Goal: Task Accomplishment & Management: Complete application form

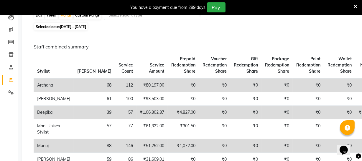
scroll to position [41, 0]
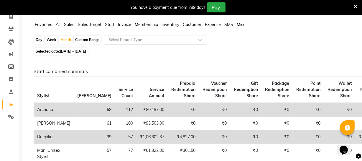
click at [82, 52] on span "01-09-2025 - 30-09-2025" at bounding box center [73, 51] width 26 height 4
select select "9"
select select "2025"
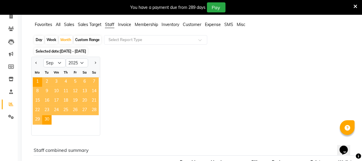
drag, startPoint x: 81, startPoint y: 41, endPoint x: 79, endPoint y: 48, distance: 7.4
click at [81, 41] on div "Custom Range" at bounding box center [87, 40] width 27 height 8
select select "9"
select select "2025"
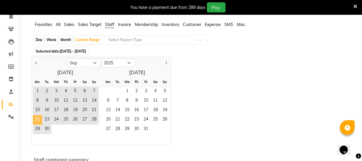
click at [41, 119] on span "22" at bounding box center [37, 119] width 9 height 9
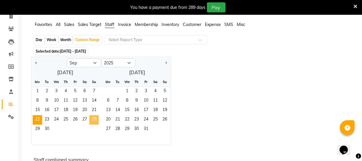
click at [96, 120] on span "28" at bounding box center [93, 119] width 9 height 9
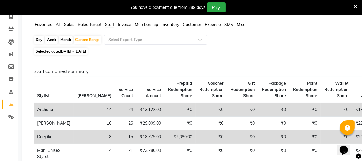
click at [79, 51] on span "22-09-2025 - 28-09-2025" at bounding box center [73, 51] width 26 height 4
select select "9"
select select "2025"
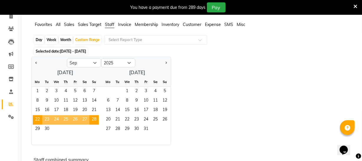
click at [288, 99] on div "Jan Feb Mar Apr May Jun Jul Aug Sep Oct Nov Dec 2015 2016 2017 2018 2019 2020 2…" at bounding box center [192, 101] width 323 height 88
click at [233, 93] on div "Jan Feb Mar Apr May Jun Jul Aug Sep Oct Nov Dec 2015 2016 2017 2018 2019 2020 2…" at bounding box center [192, 101] width 323 height 88
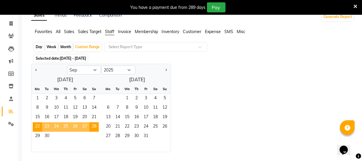
scroll to position [0, 0]
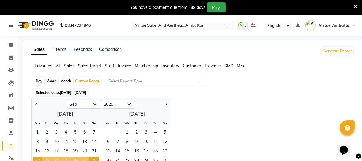
click at [164, 81] on input "text" at bounding box center [149, 81] width 85 height 6
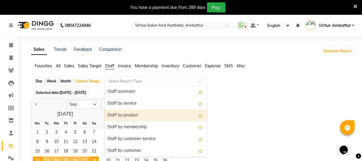
click at [154, 115] on div "Staff by product" at bounding box center [155, 116] width 103 height 12
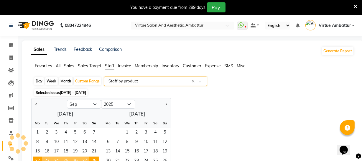
select select "csv"
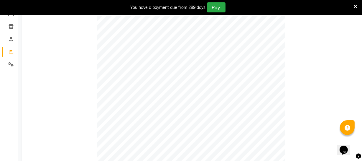
scroll to position [48, 0]
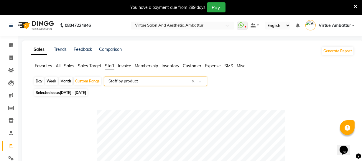
click at [171, 79] on input "text" at bounding box center [149, 81] width 85 height 6
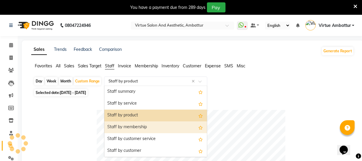
click at [139, 128] on div "Staff by membership" at bounding box center [155, 127] width 103 height 12
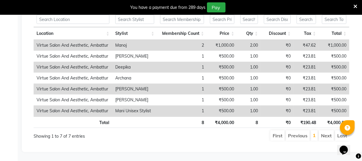
click at [330, 132] on li "Next" at bounding box center [326, 135] width 15 height 11
click at [279, 133] on li "First" at bounding box center [278, 135] width 14 height 11
click at [303, 131] on li "Previous" at bounding box center [298, 135] width 24 height 11
click at [315, 132] on link "1" at bounding box center [314, 135] width 3 height 6
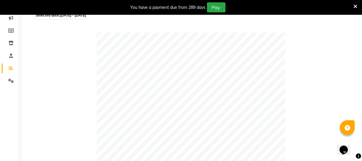
scroll to position [0, 0]
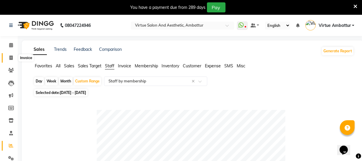
click at [14, 56] on span at bounding box center [11, 58] width 10 height 7
select select "service"
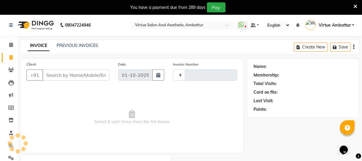
type input "3683"
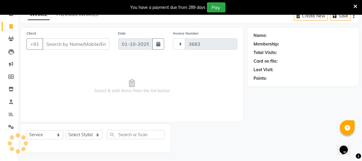
select select "5237"
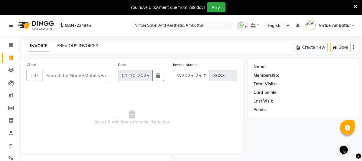
click at [73, 44] on link "PREVIOUS INVOICES" at bounding box center [78, 45] width 42 height 5
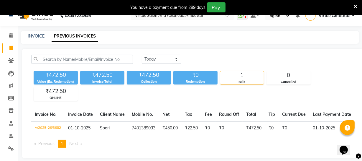
scroll to position [20, 0]
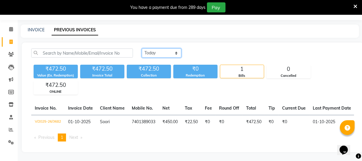
click at [155, 48] on select "Today Yesterday Custom Range" at bounding box center [162, 52] width 40 height 9
select select "yesterday"
click at [142, 48] on select "Today Yesterday Custom Range" at bounding box center [162, 52] width 40 height 9
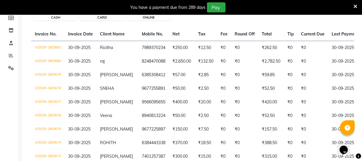
scroll to position [49, 0]
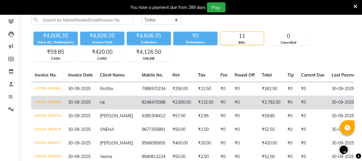
click at [213, 100] on td "₹132.50" at bounding box center [206, 103] width 22 height 14
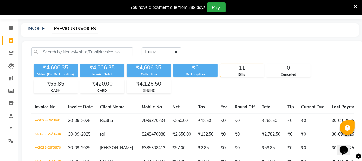
scroll to position [0, 0]
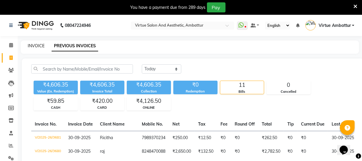
click at [35, 45] on link "INVOICE" at bounding box center [36, 45] width 17 height 5
select select "service"
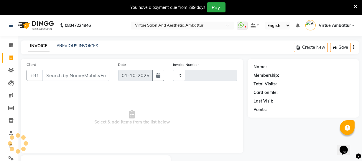
scroll to position [32, 0]
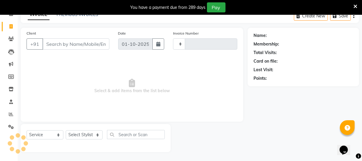
type input "3683"
select select "5237"
type input "9841989990"
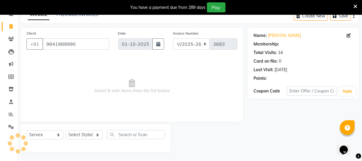
select select "1: Object"
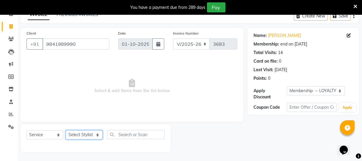
click at [92, 136] on select "Select Stylist Archana Bhagi Deepika Devi Dilip Divya Dolly Dr Prakash Faizan G…" at bounding box center [84, 134] width 37 height 9
select select "67162"
click at [66, 130] on select "Select Stylist Archana Bhagi Deepika Devi Dilip Divya Dolly Dr Prakash Faizan G…" at bounding box center [84, 134] width 37 height 9
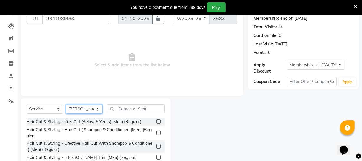
scroll to position [58, 0]
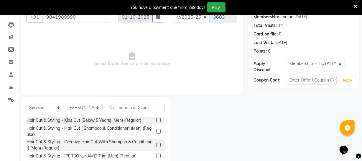
click at [156, 130] on label at bounding box center [158, 131] width 4 height 4
click at [156, 130] on input "checkbox" at bounding box center [158, 132] width 4 height 4
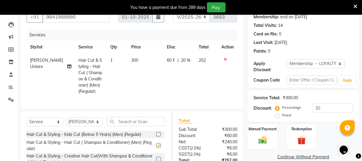
checkbox input "false"
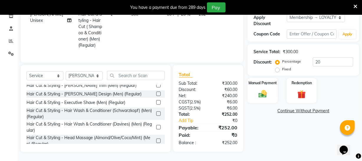
scroll to position [27, 0]
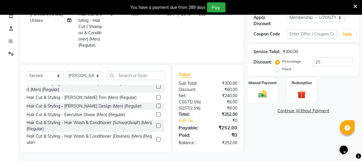
click at [156, 99] on label at bounding box center [158, 97] width 4 height 4
click at [156, 99] on input "checkbox" at bounding box center [158, 98] width 4 height 4
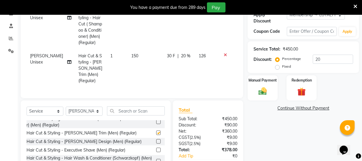
checkbox input "false"
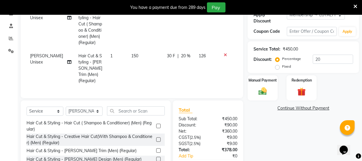
scroll to position [0, 0]
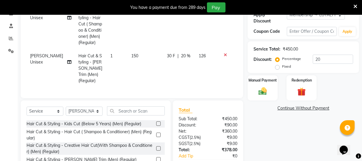
click at [156, 121] on label at bounding box center [158, 123] width 4 height 4
click at [156, 122] on input "checkbox" at bounding box center [158, 124] width 4 height 4
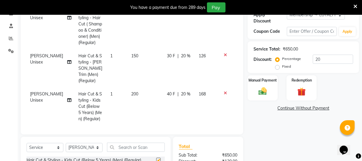
checkbox input "false"
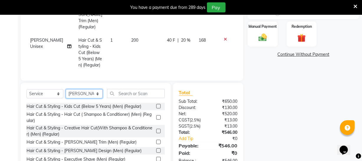
click at [92, 93] on select "Select Stylist Archana Bhagi Deepika Devi Dilip Divya Dolly Dr Prakash Faizan G…" at bounding box center [84, 93] width 37 height 9
select select "48223"
click at [66, 89] on select "Select Stylist Archana Bhagi Deepika Devi Dilip Divya Dolly Dr Prakash Faizan G…" at bounding box center [84, 93] width 37 height 9
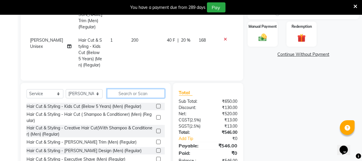
click at [139, 92] on input "text" at bounding box center [136, 93] width 58 height 9
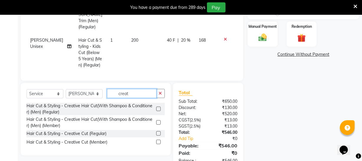
type input "creat"
click at [161, 133] on div at bounding box center [160, 133] width 9 height 7
click at [159, 133] on label at bounding box center [158, 133] width 4 height 4
click at [159, 133] on input "checkbox" at bounding box center [158, 134] width 4 height 4
checkbox input "false"
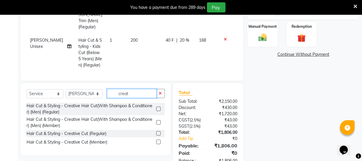
click at [131, 95] on input "creat" at bounding box center [132, 93] width 50 height 9
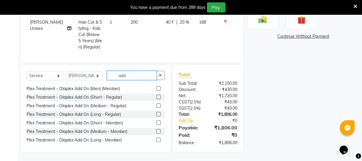
scroll to position [0, 0]
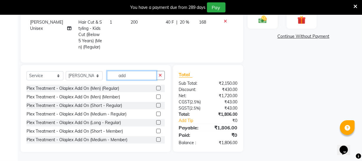
type input "add"
click at [156, 104] on label at bounding box center [158, 105] width 4 height 4
click at [156, 104] on input "checkbox" at bounding box center [158, 106] width 4 height 4
checkbox input "false"
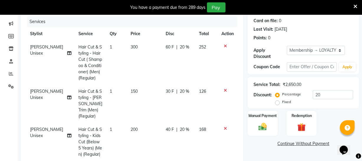
click at [131, 48] on span "300" at bounding box center [134, 46] width 7 height 5
select select "67162"
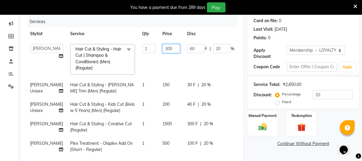
drag, startPoint x: 145, startPoint y: 50, endPoint x: 154, endPoint y: 48, distance: 9.5
click at [163, 48] on input "300" at bounding box center [172, 48] width 18 height 9
type input "250"
click at [159, 87] on td "150" at bounding box center [171, 87] width 25 height 19
select select "67162"
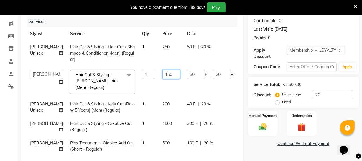
drag, startPoint x: 145, startPoint y: 73, endPoint x: 157, endPoint y: 73, distance: 12.4
click at [163, 73] on input "150" at bounding box center [172, 74] width 18 height 9
type input "120"
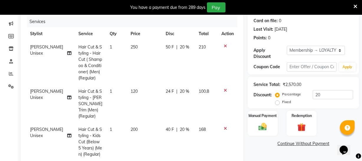
click at [146, 103] on tbody "Sahil Unisex Hair Cut & Styling - Hair Cut ( Shampoo & Conditioner) (Men) (Regu…" at bounding box center [132, 135] width 211 height 190
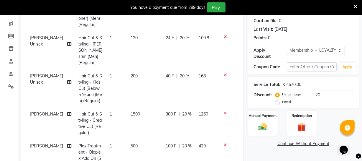
drag, startPoint x: 124, startPoint y: 74, endPoint x: 127, endPoint y: 74, distance: 3.3
click at [127, 74] on td "200" at bounding box center [144, 88] width 35 height 38
select select "67162"
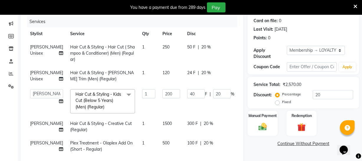
scroll to position [7, 0]
drag, startPoint x: 152, startPoint y: 93, endPoint x: 171, endPoint y: 93, distance: 18.9
click at [171, 93] on tr "Archana Bhagi Deepika Devi Dilip Divya Dolly Dr Prakash Faizan Geetha Virtue TC…" at bounding box center [151, 101] width 249 height 31
type input "250"
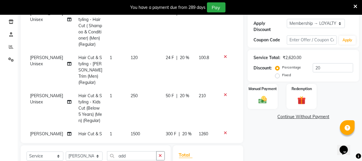
click at [148, 117] on tbody "Sahil Unisex Hair Cut & Styling - Hair Cut ( Shampoo & Conditioner) (Men) (Regu…" at bounding box center [132, 102] width 211 height 190
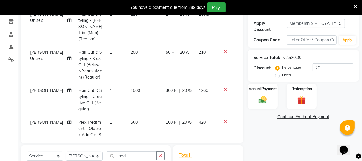
scroll to position [63, 0]
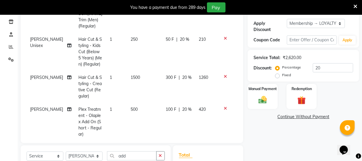
click at [131, 107] on span "500" at bounding box center [134, 109] width 7 height 5
select select "48223"
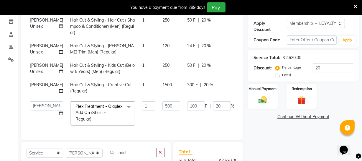
scroll to position [13, 0]
click at [159, 119] on td "500" at bounding box center [171, 113] width 25 height 31
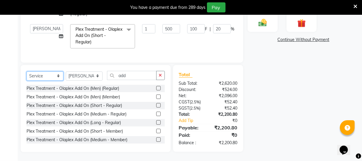
click at [35, 76] on select "Select Service Product Membership Package Voucher Prepaid Gift Card" at bounding box center [45, 75] width 37 height 9
select select "product"
click at [27, 71] on select "Select Service Product Membership Package Voucher Prepaid Gift Card" at bounding box center [45, 75] width 37 height 9
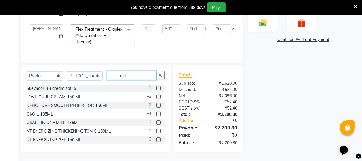
click at [138, 77] on input "add" at bounding box center [132, 75] width 50 height 9
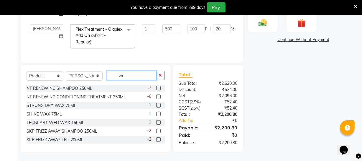
scroll to position [179, 0]
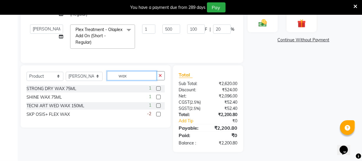
click at [133, 76] on input "wax" at bounding box center [132, 75] width 50 height 9
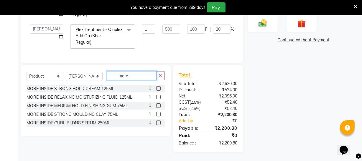
type input "more"
click at [160, 88] on label at bounding box center [158, 88] width 4 height 4
click at [160, 88] on input "checkbox" at bounding box center [158, 89] width 4 height 4
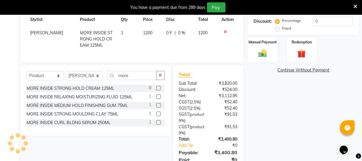
checkbox input "false"
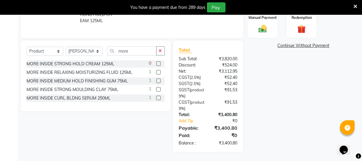
scroll to position [123, 0]
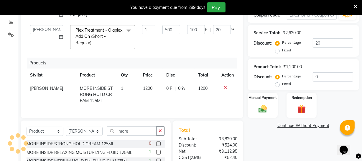
click at [144, 86] on span "1200" at bounding box center [147, 88] width 9 height 5
select select "48223"
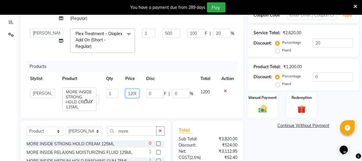
scroll to position [0, 2]
drag, startPoint x: 125, startPoint y: 83, endPoint x: 143, endPoint y: 85, distance: 18.7
click at [143, 85] on tr "Archana Bhagi Deepika Devi Dilip Divya Dolly Dr Prakash Faizan Geetha Virtue TC…" at bounding box center [132, 96] width 211 height 22
type input "1850"
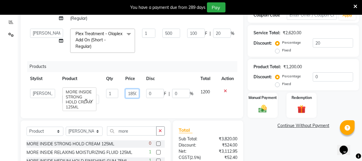
scroll to position [0, 1]
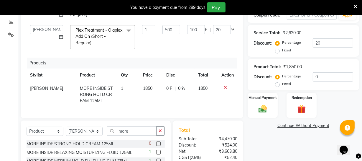
click at [277, 149] on div "Name: Hari Membership: end on 28-06-2026 Total Visits: 14 Card on file: 0 Last …" at bounding box center [306, 84] width 116 height 296
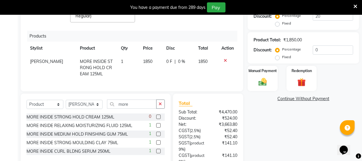
scroll to position [97, 0]
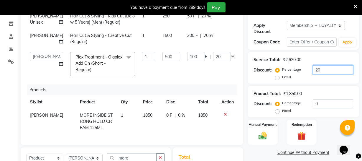
drag, startPoint x: 327, startPoint y: 71, endPoint x: 268, endPoint y: 72, distance: 59.0
click at [270, 72] on div "Discount: Percentage Fixed 20" at bounding box center [304, 73] width 100 height 16
type input "0"
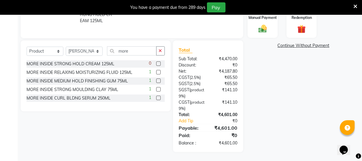
click at [279, 84] on div "Name: Hari Membership: end on 28-06-2026 Total Visits: 14 Card on file: 0 Last …" at bounding box center [306, 4] width 116 height 296
click at [265, 31] on img at bounding box center [263, 29] width 14 height 10
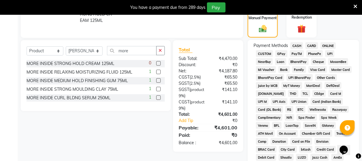
click at [326, 45] on span "ONLINE" at bounding box center [328, 45] width 15 height 7
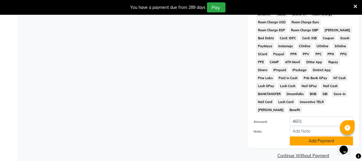
click at [316, 136] on button "Add Payment" at bounding box center [321, 140] width 63 height 9
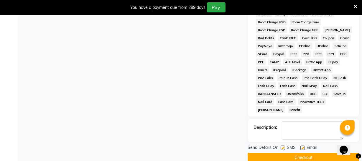
click at [314, 153] on button "Checkout" at bounding box center [304, 157] width 112 height 9
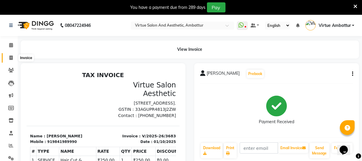
click at [9, 56] on icon at bounding box center [10, 57] width 3 height 4
select select "5237"
select select "service"
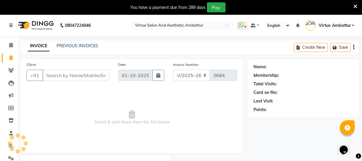
scroll to position [32, 0]
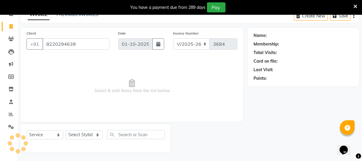
type input "8220294639"
select select "1: Object"
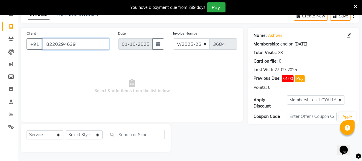
drag, startPoint x: 80, startPoint y: 49, endPoint x: 88, endPoint y: 53, distance: 9.1
click at [80, 49] on input "8220294639" at bounding box center [76, 43] width 67 height 11
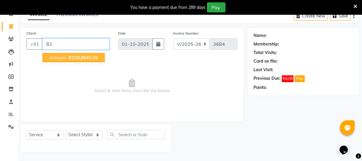
type input "8"
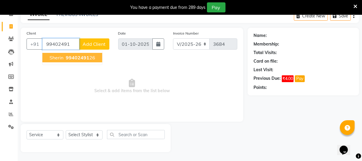
click at [94, 59] on ngb-highlight "99402491 26" at bounding box center [80, 58] width 31 height 6
type input "9940249126"
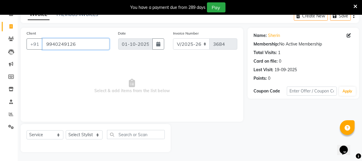
click at [84, 43] on input "9940249126" at bounding box center [76, 43] width 67 height 11
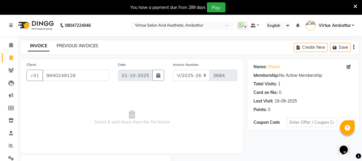
click at [79, 45] on link "PREVIOUS INVOICES" at bounding box center [78, 45] width 42 height 5
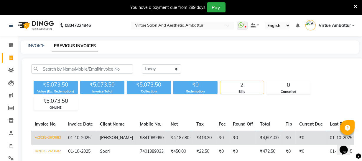
scroll to position [33, 0]
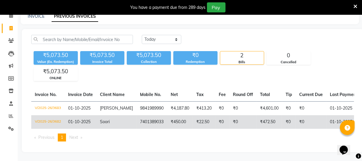
click at [107, 119] on span "Soori" at bounding box center [105, 121] width 10 height 5
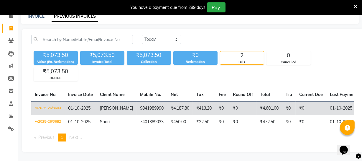
click at [105, 105] on span "[PERSON_NAME]" at bounding box center [116, 107] width 33 height 5
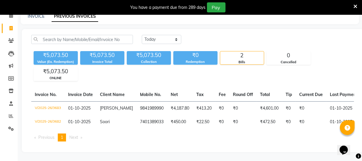
scroll to position [0, 0]
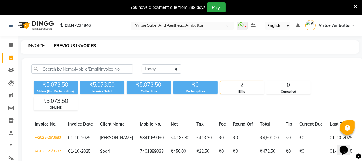
click at [36, 45] on link "INVOICE" at bounding box center [36, 45] width 17 height 5
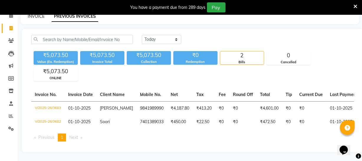
select select "service"
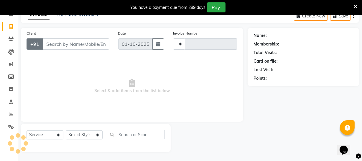
type input "3684"
select select "5237"
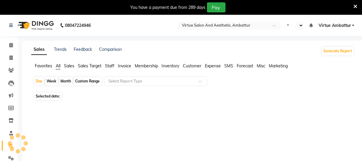
select select "en"
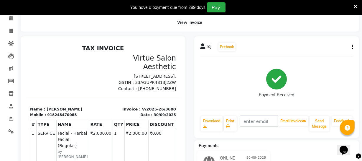
scroll to position [27, 0]
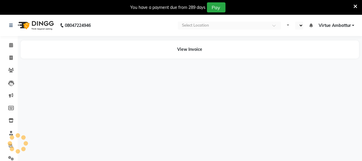
select select "en"
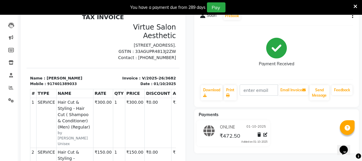
scroll to position [56, 0]
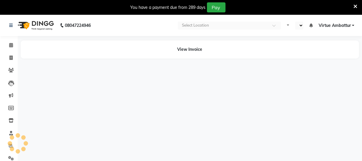
select select "en"
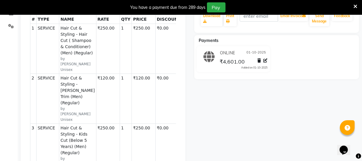
scroll to position [9, 0]
